Goal: Transaction & Acquisition: Purchase product/service

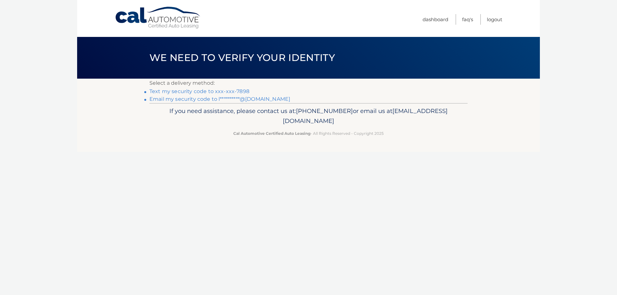
click at [216, 90] on link "Text my security code to xxx-xxx-7898" at bounding box center [199, 91] width 100 height 6
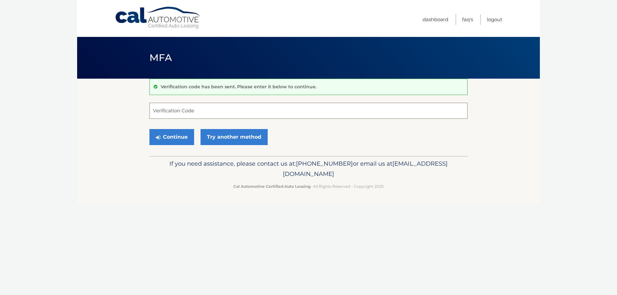
click at [244, 108] on input "Verification Code" at bounding box center [308, 111] width 318 height 16
type input "967776"
click at [184, 136] on button "Continue" at bounding box center [171, 137] width 45 height 16
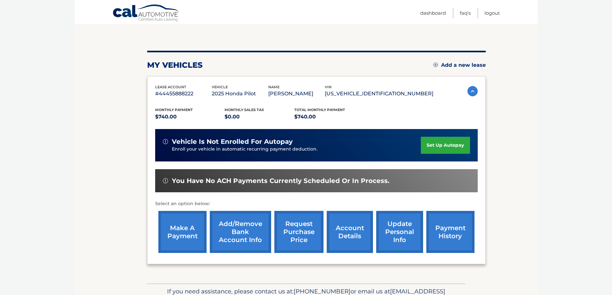
scroll to position [64, 0]
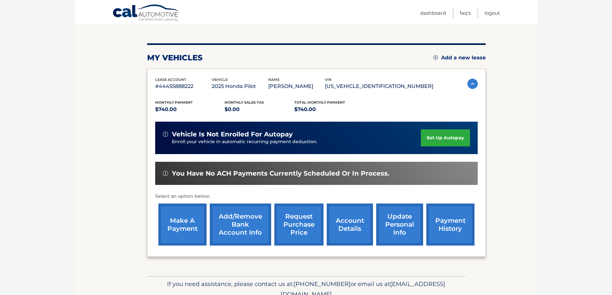
click at [194, 237] on link "make a payment" at bounding box center [182, 225] width 48 height 42
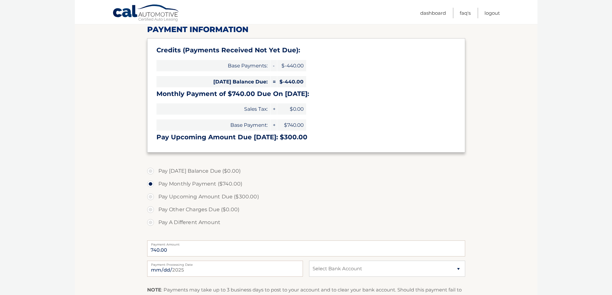
scroll to position [96, 0]
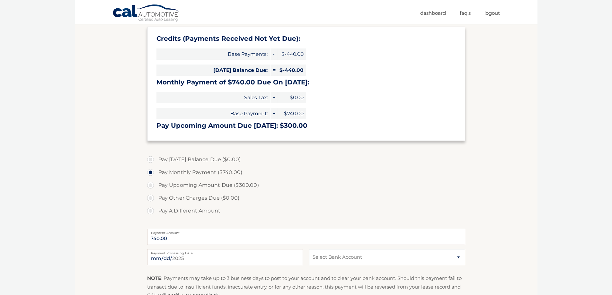
click at [153, 200] on label "Pay Other Charges Due ($0.00)" at bounding box center [306, 198] width 318 height 13
click at [152, 212] on label "Pay A Different Amount" at bounding box center [306, 211] width 318 height 13
click at [152, 212] on input "Pay A Different Amount" at bounding box center [153, 210] width 6 height 10
radio input "true"
click at [184, 237] on input "Payment Amount" at bounding box center [306, 237] width 318 height 16
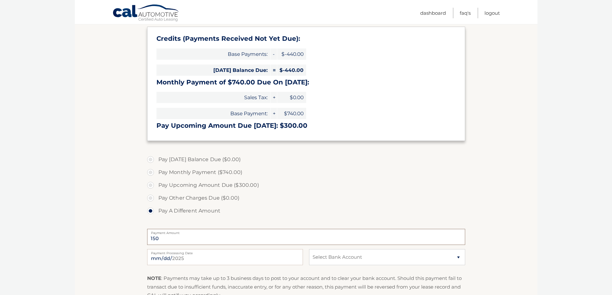
type input "150"
click at [332, 256] on select "Select Bank Account Checking CITIBANK NA *****9803 Checking JPMORGAN CHASE BANK…" at bounding box center [387, 257] width 156 height 16
select select "Yjg1NTJhMTEtYTdlMi00ZjkwLTk4ZjQtYjBkODZmNWVkYzM5"
click at [309, 249] on select "Select Bank Account Checking CITIBANK NA *****9803 Checking JPMORGAN CHASE BANK…" at bounding box center [387, 257] width 156 height 16
click at [365, 211] on label "Pay A Different Amount" at bounding box center [306, 211] width 318 height 13
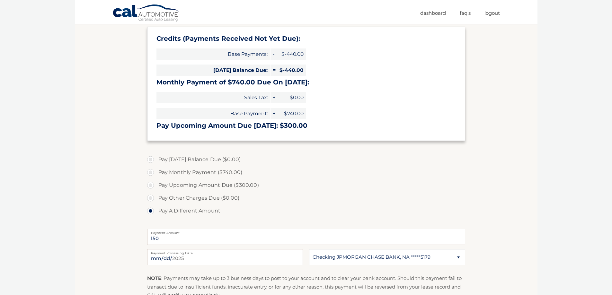
click at [156, 211] on input "Pay A Different Amount" at bounding box center [153, 210] width 6 height 10
click at [183, 239] on input "150" at bounding box center [306, 237] width 318 height 16
type input "150.00"
click at [283, 216] on label "Pay A Different Amount" at bounding box center [306, 211] width 318 height 13
click at [156, 215] on input "Pay A Different Amount" at bounding box center [153, 210] width 6 height 10
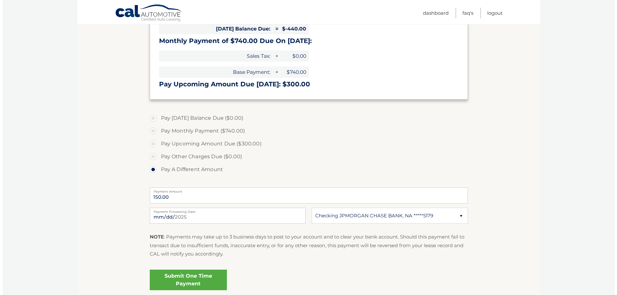
scroll to position [161, 0]
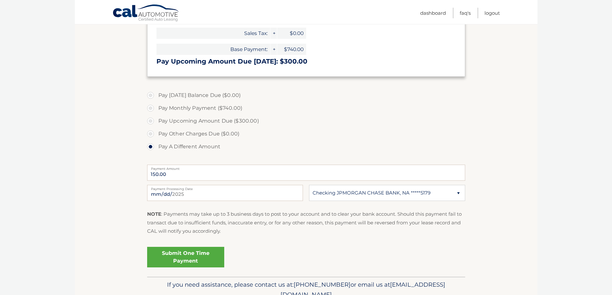
click at [189, 259] on link "Submit One Time Payment" at bounding box center [185, 257] width 77 height 21
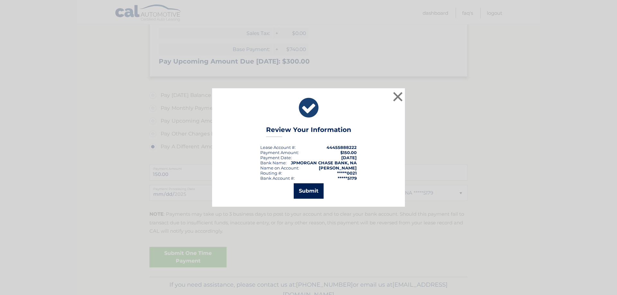
click at [311, 192] on button "Submit" at bounding box center [309, 191] width 30 height 15
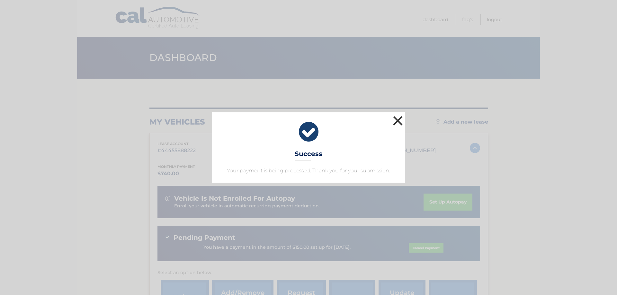
click at [399, 121] on button "×" at bounding box center [397, 120] width 13 height 13
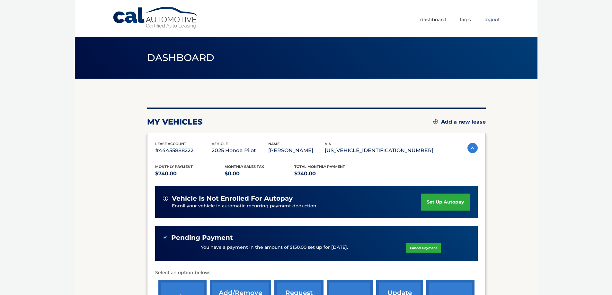
click at [488, 22] on link "Logout" at bounding box center [492, 19] width 15 height 11
